Goal: Information Seeking & Learning: Learn about a topic

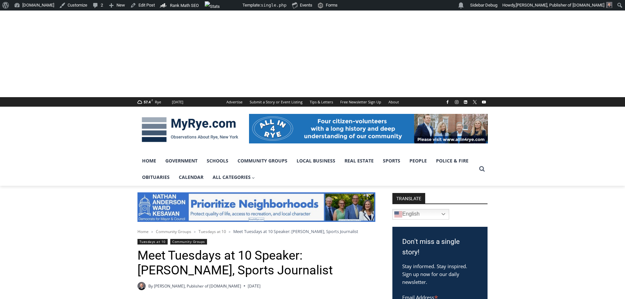
click at [147, 125] on img at bounding box center [189, 129] width 105 height 34
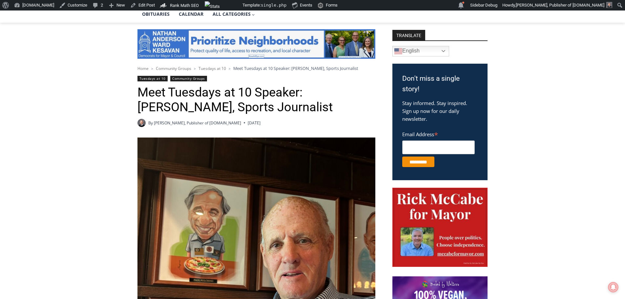
scroll to position [164, 0]
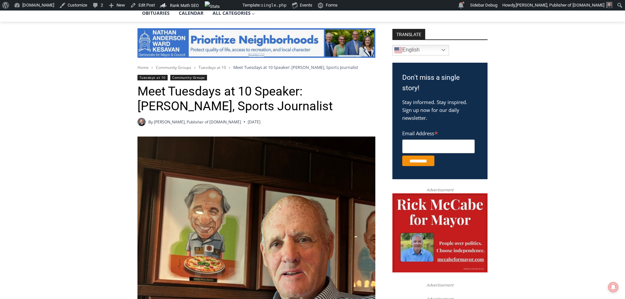
click at [150, 79] on link "Tuesdays at 10" at bounding box center [152, 78] width 30 height 6
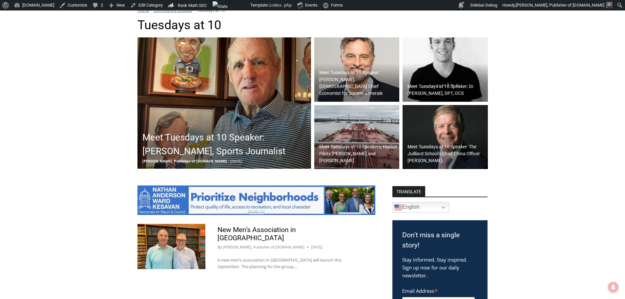
scroll to position [197, 0]
